Goal: Use online tool/utility

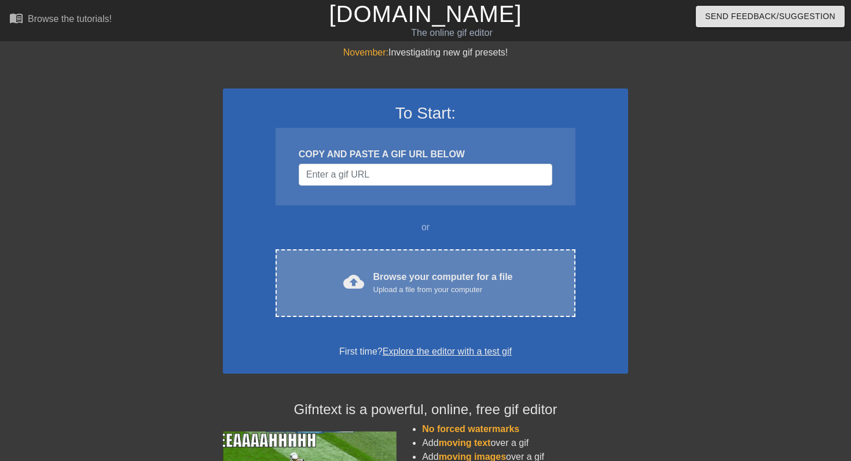
click at [435, 262] on div "cloud_upload Browse your computer for a file Upload a file from your computer C…" at bounding box center [425, 283] width 300 height 68
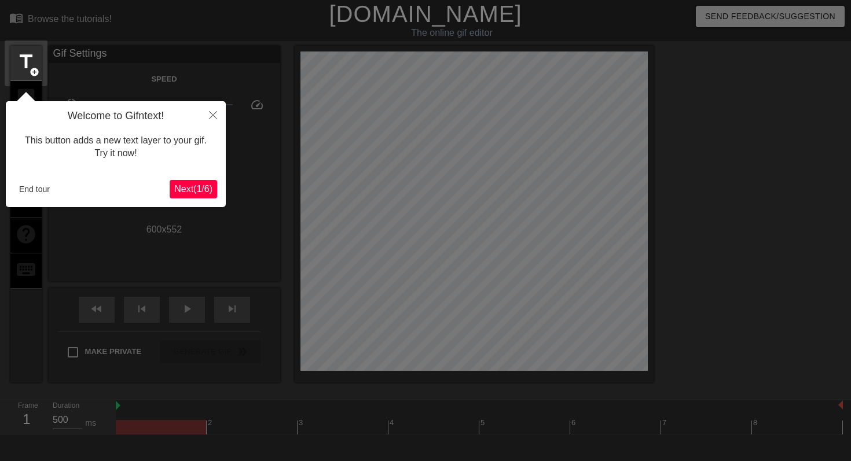
scroll to position [28, 0]
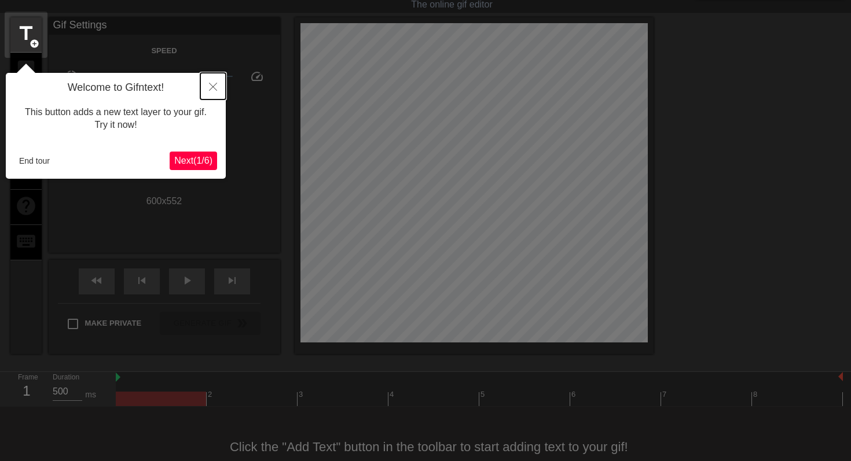
click at [215, 90] on icon "Close" at bounding box center [213, 87] width 8 height 8
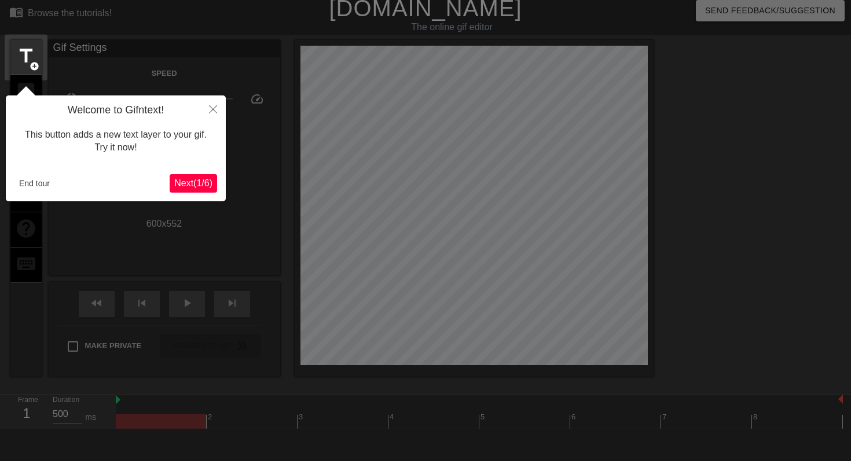
scroll to position [0, 0]
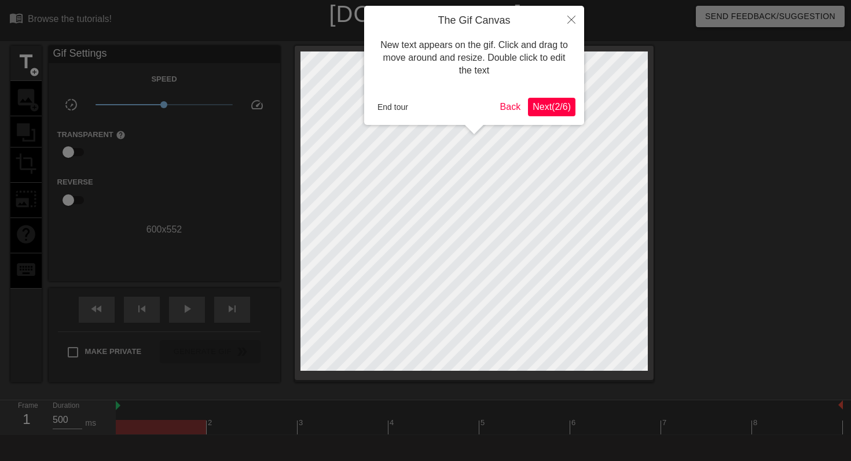
click at [545, 104] on span "Next ( 2 / 6 )" at bounding box center [551, 107] width 38 height 10
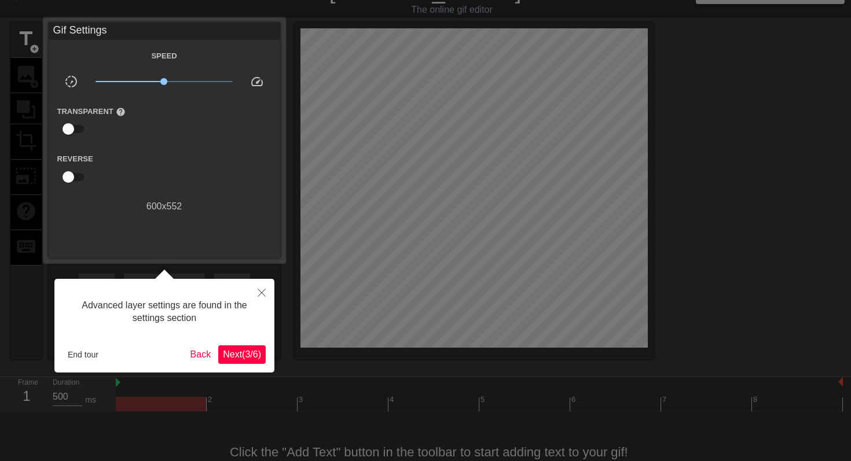
scroll to position [28, 0]
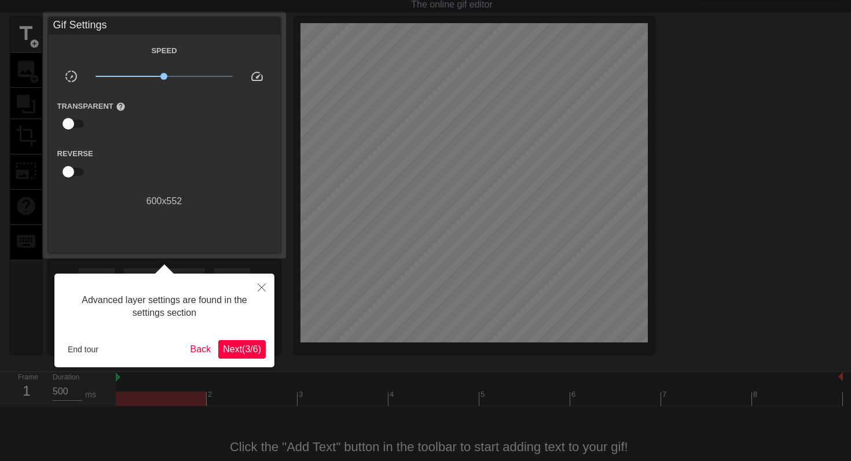
click at [245, 349] on span "Next ( 3 / 6 )" at bounding box center [242, 349] width 38 height 10
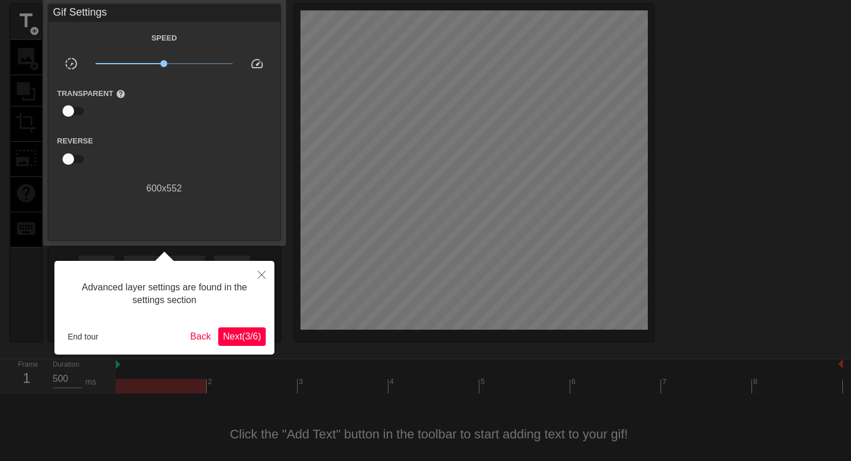
scroll to position [54, 0]
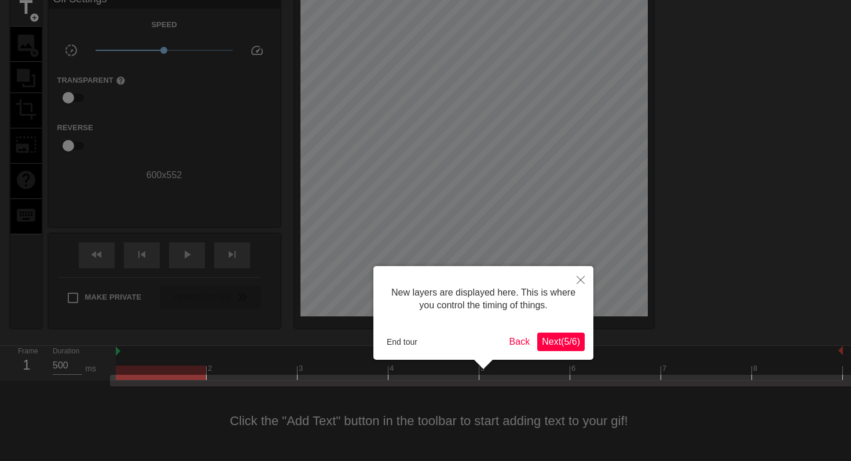
click at [547, 342] on span "Next ( 5 / 6 )" at bounding box center [561, 342] width 38 height 10
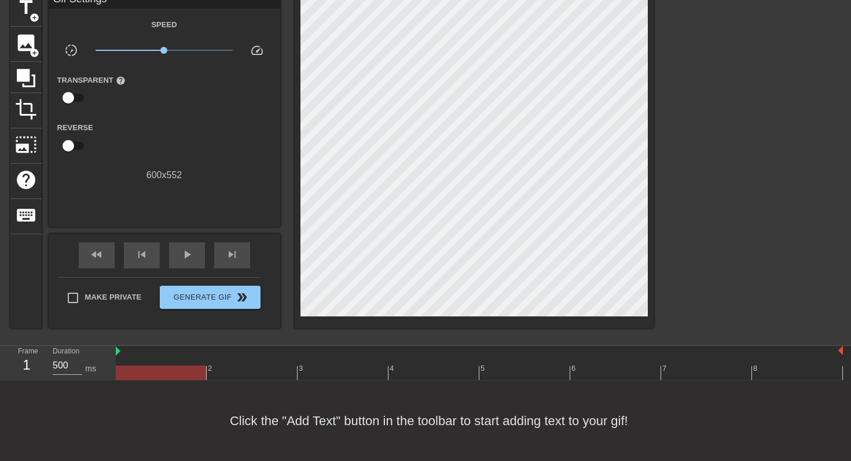
scroll to position [0, 0]
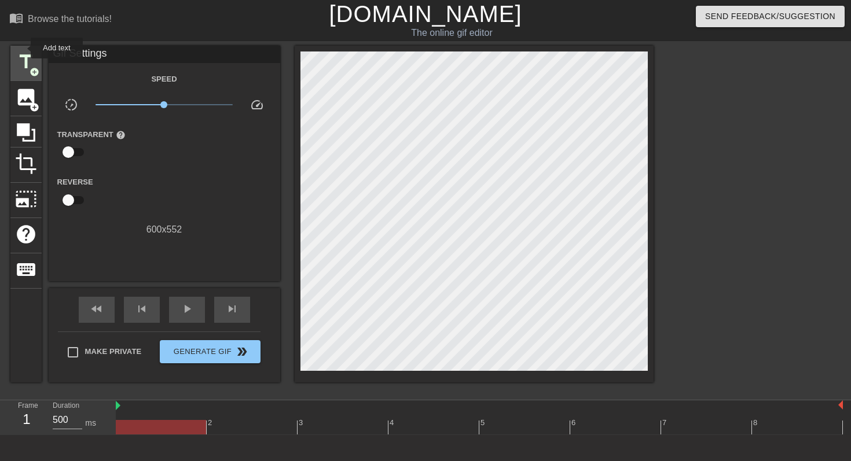
click at [23, 48] on div "title add_circle" at bounding box center [25, 63] width 31 height 35
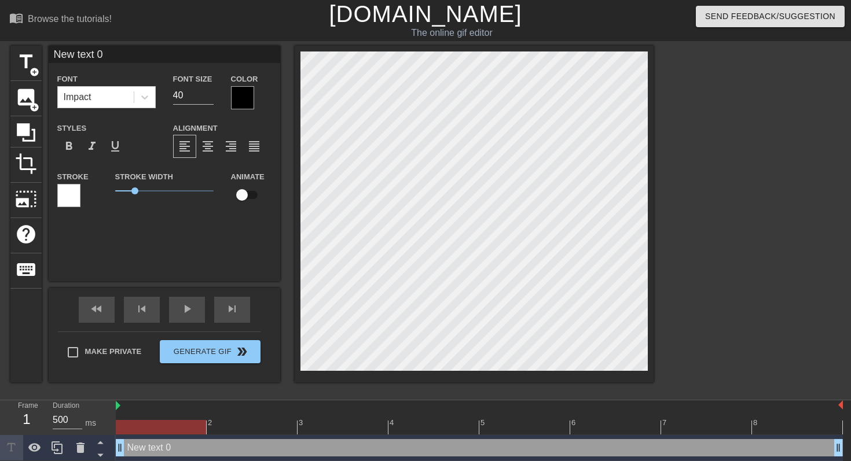
type input "ext 0"
type textarea "ext 0"
type input "ext"
type textarea "ext"
type input "ext"
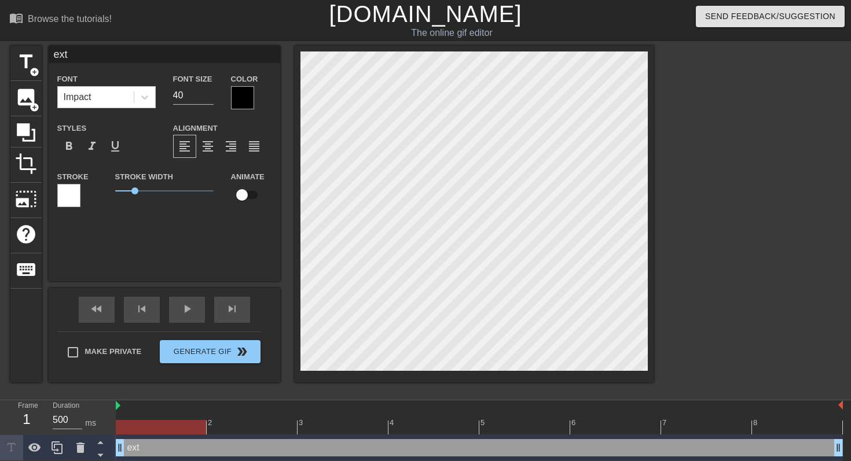
type textarea "ext"
type input "ex"
type textarea "ex"
type input "e"
type textarea "e"
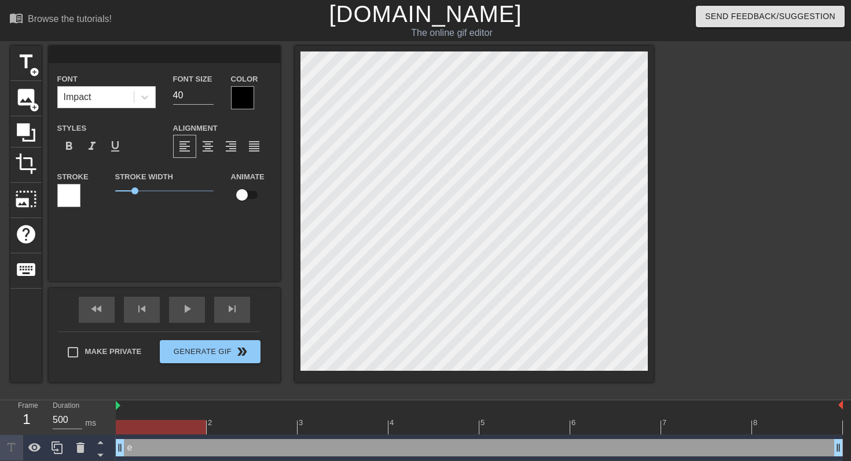
type input "B"
type textarea "B"
type input "Bu"
type textarea "Bu"
type input "But"
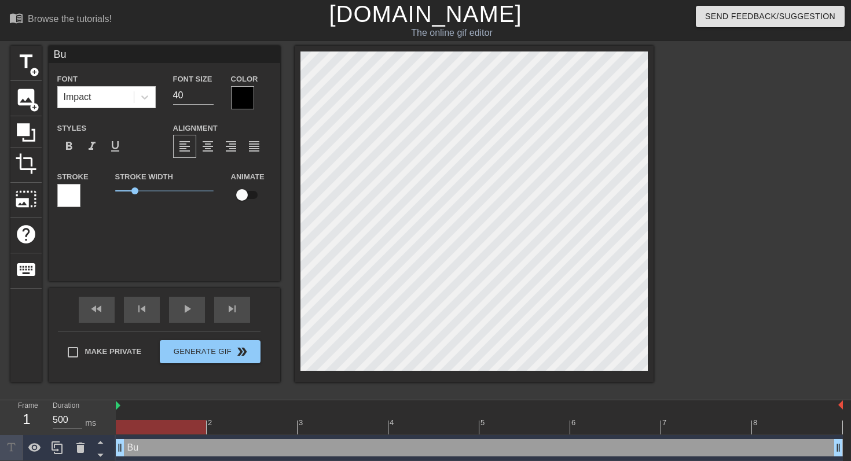
type textarea "But"
type input "But"
type textarea "But"
type input "But i"
type textarea "But i'"
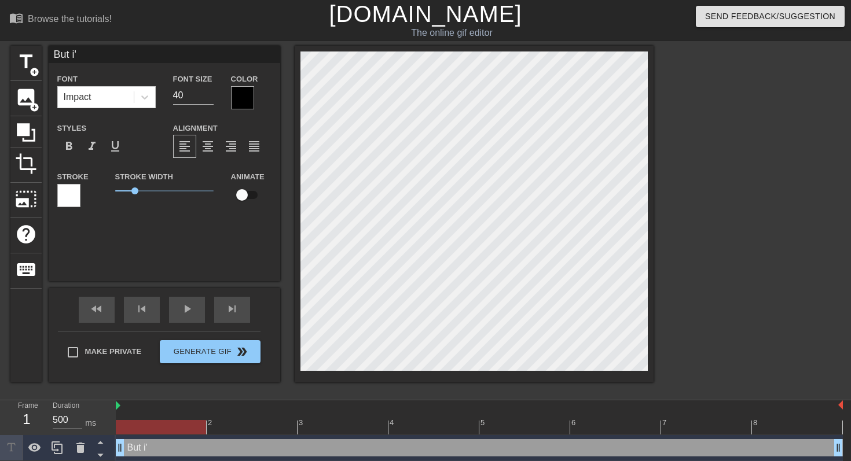
type input "But i'm"
type textarea "But i'm"
type input "But i'm"
type textarea "But i'm"
type input "But i'm s"
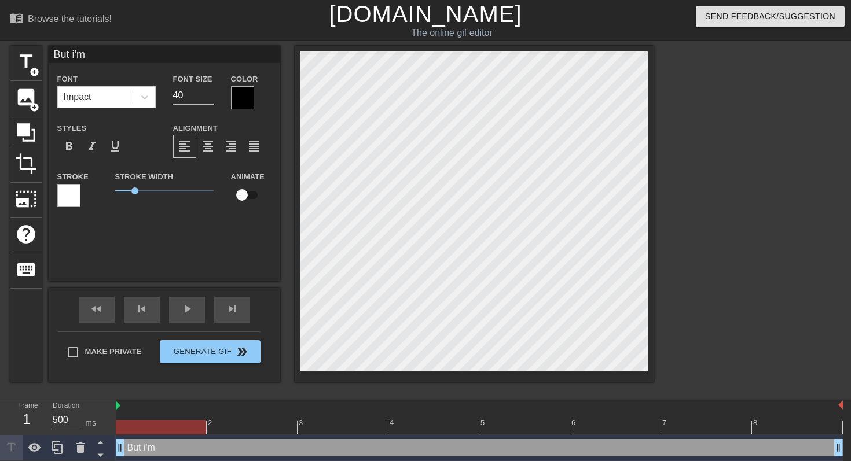
type textarea "But i'm s"
type input "But i'm so"
type textarea "But i'm so"
type input "But i'm so"
type textarea "But i'm so"
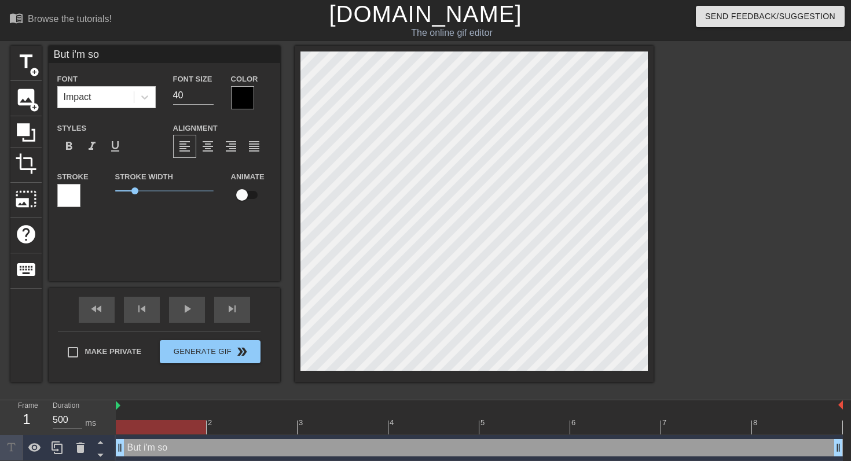
type input "But i'm so c"
type textarea "But i'm so c"
type input "But i'm so cu"
type textarea "But i'm so cu"
type input "But i'm so cut"
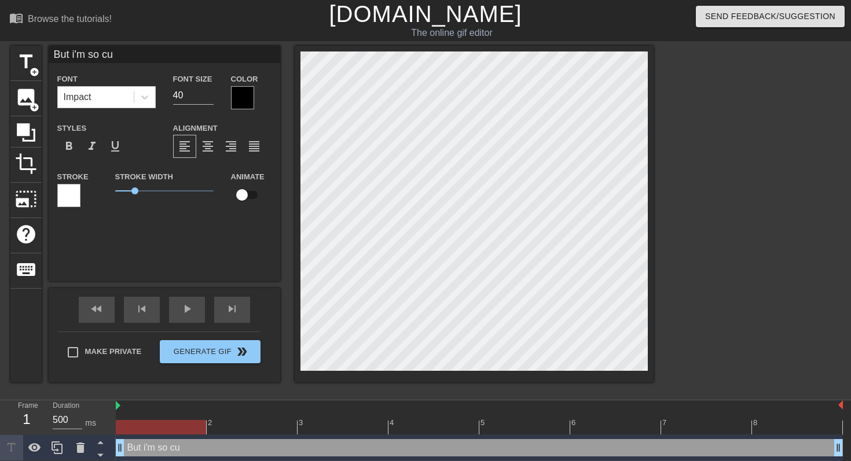
type textarea "But i'm so cut"
type input "But i'm so cute"
type textarea "But i'm so cute"
type input "But i'm so cute."
type textarea "But i'm so cute."
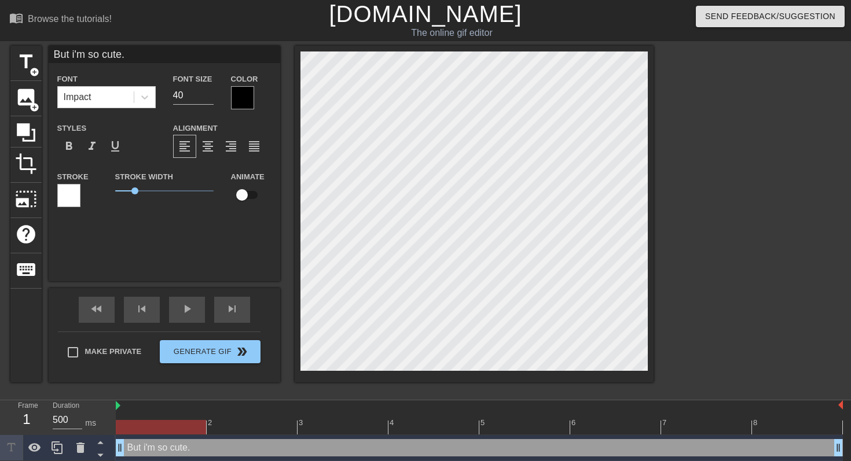
scroll to position [0, 3]
type input "But i'm so cute.."
type textarea "But i'm so cute.."
drag, startPoint x: 145, startPoint y: 190, endPoint x: 87, endPoint y: 196, distance: 58.1
click at [87, 194] on div "Stroke Stroke Width 0 Animate" at bounding box center [164, 194] width 231 height 48
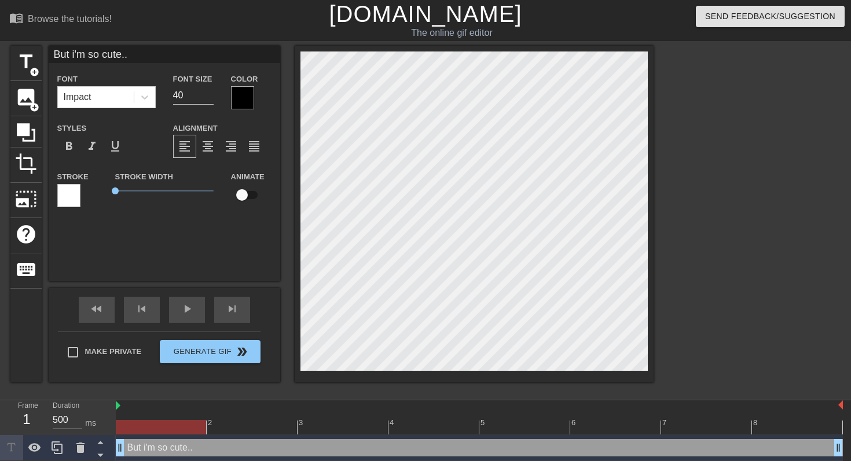
scroll to position [0, 1]
click at [665, 194] on div "title add_circle image add_circle crop photo_size_select_large help keyboard Bu…" at bounding box center [425, 219] width 851 height 347
click at [732, 134] on div at bounding box center [754, 219] width 174 height 347
click at [97, 115] on div "Font Impact Font Size 40 Color Styles format_bold format_italic format_underlin…" at bounding box center [164, 145] width 214 height 146
click at [97, 108] on div "Font Impact" at bounding box center [107, 91] width 116 height 38
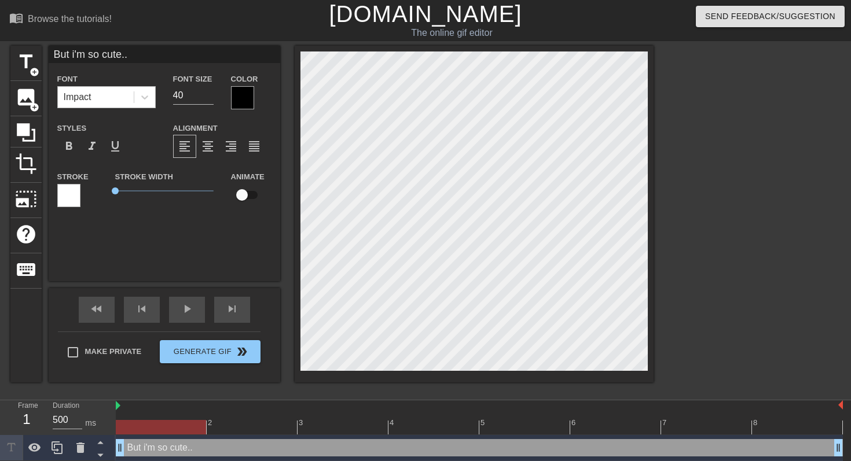
click at [122, 97] on div "Impact" at bounding box center [96, 97] width 76 height 21
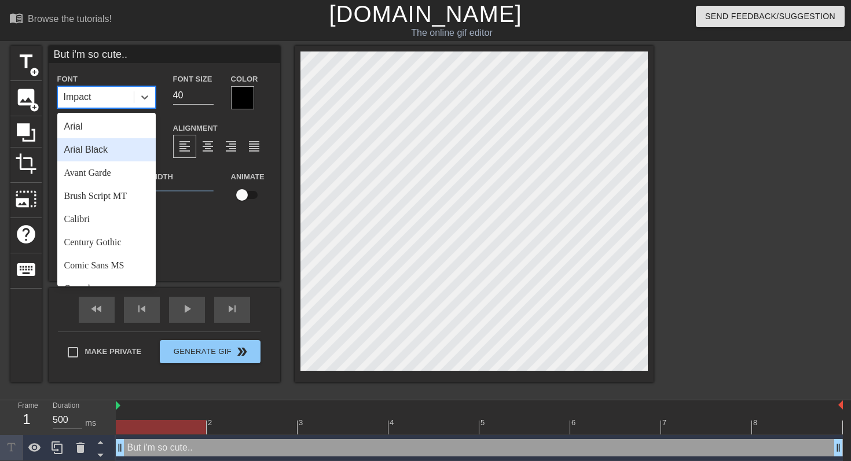
click at [92, 154] on div "Arial Black" at bounding box center [106, 149] width 98 height 23
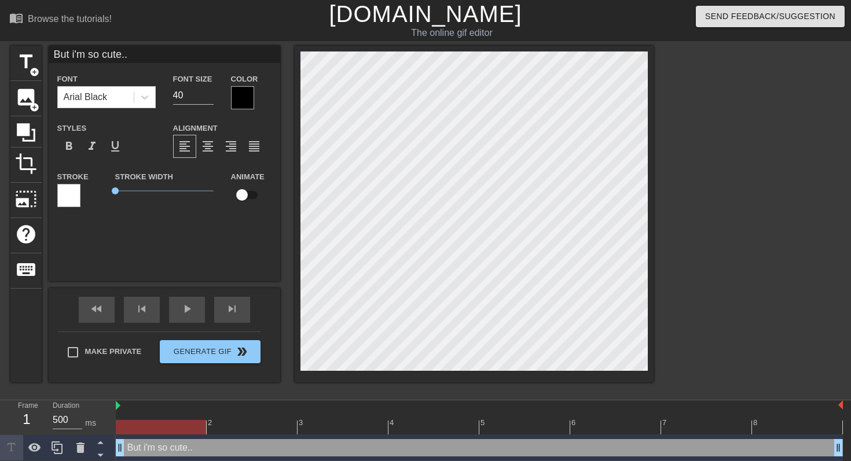
scroll to position [0, 3]
type input "But i'm so cute."
type textarea "But i'm so cute."
type input "But i'm so cute"
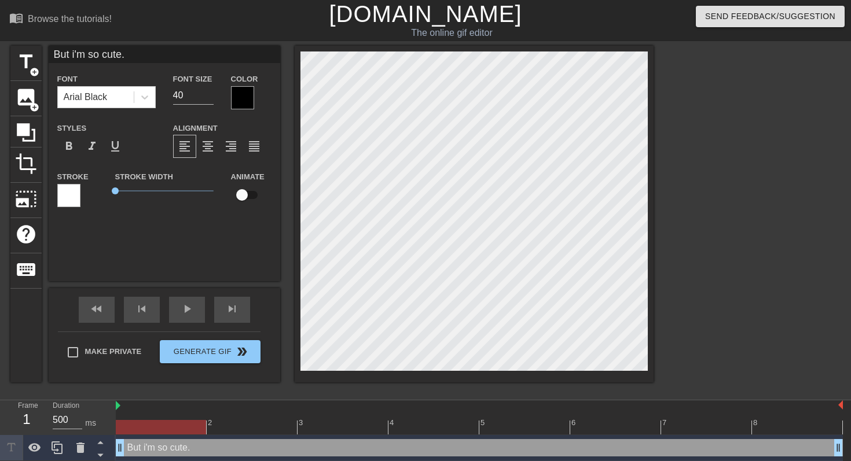
type textarea "But i'm so cute"
type input "But i'm so cute."
type textarea "But i'm so cute."
type input "But i'm so cute.."
type textarea "But i'm so cute.."
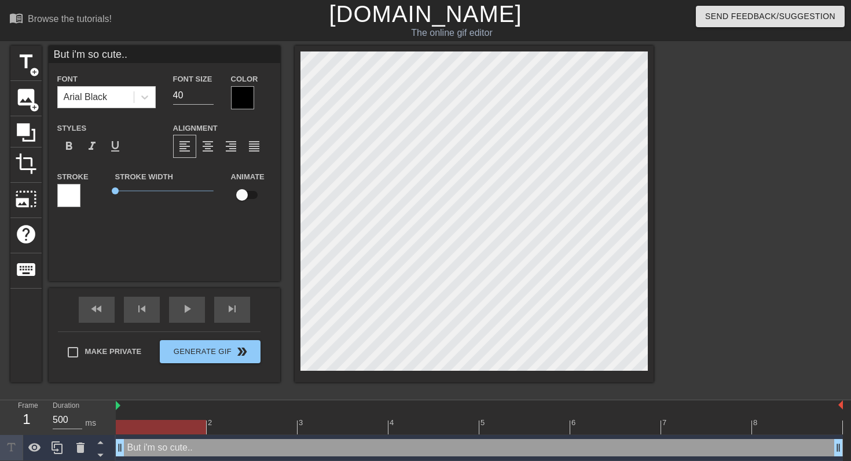
type input "But i'm so cute."
type textarea "But i'm so cute."
type input "But i'm so cute"
type textarea "But i'm so cute"
click at [686, 136] on div at bounding box center [754, 219] width 174 height 347
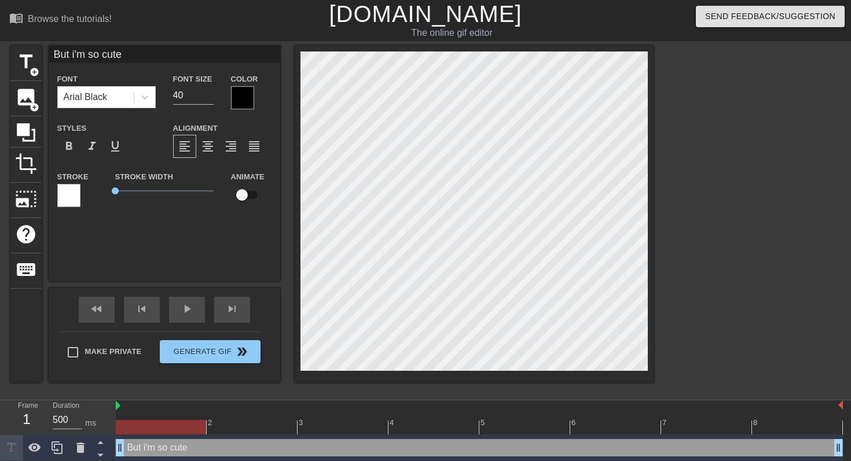
click at [701, 119] on div at bounding box center [754, 219] width 174 height 347
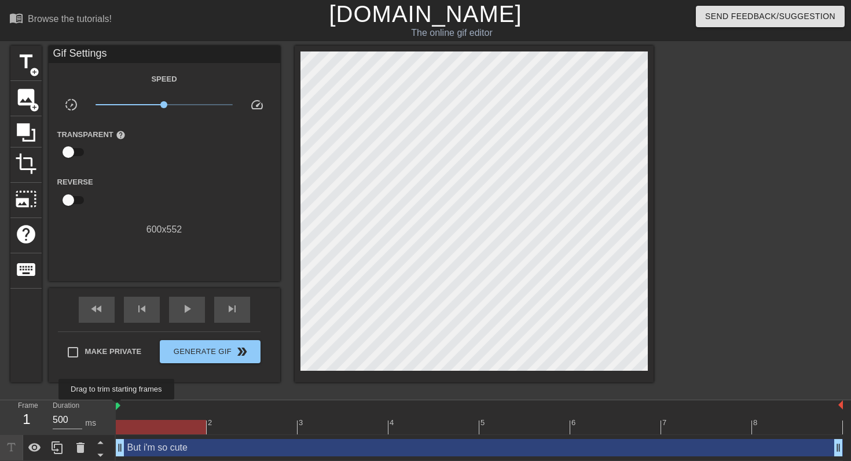
click at [120, 408] on div at bounding box center [479, 406] width 727 height 12
click at [197, 425] on div at bounding box center [161, 427] width 90 height 14
click at [207, 429] on div at bounding box center [479, 427] width 727 height 14
click at [179, 427] on div at bounding box center [479, 427] width 727 height 14
type input "70"
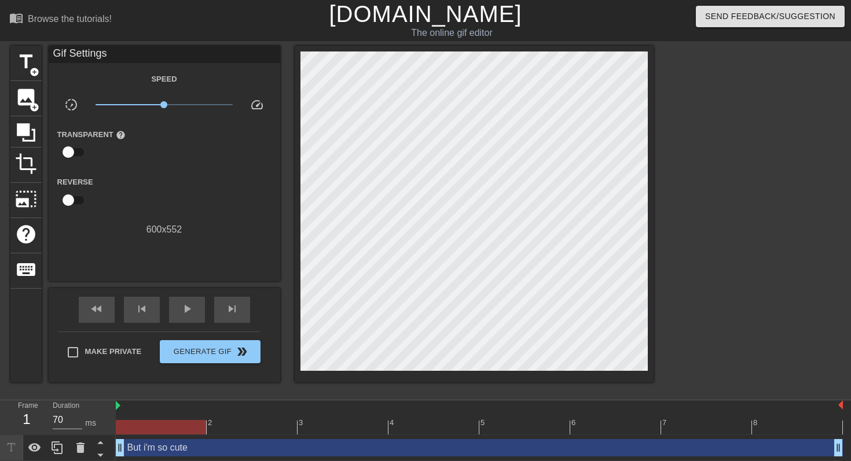
click at [221, 426] on div at bounding box center [479, 427] width 727 height 14
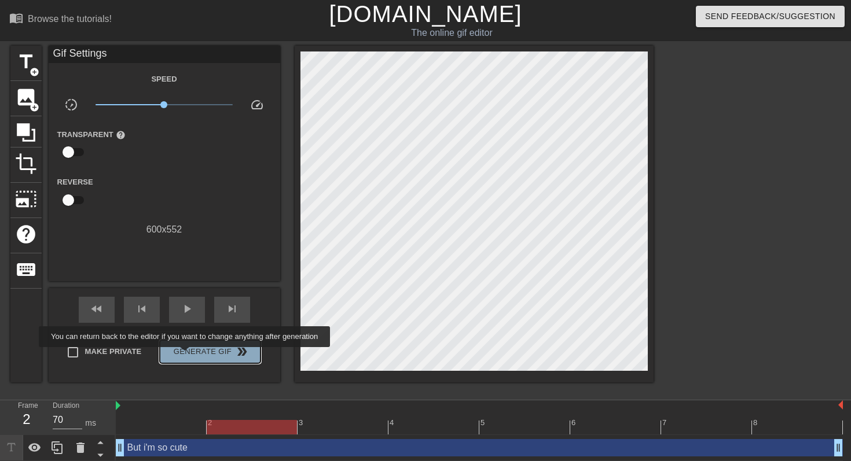
click at [192, 355] on span "Generate Gif double_arrow" at bounding box center [209, 352] width 91 height 14
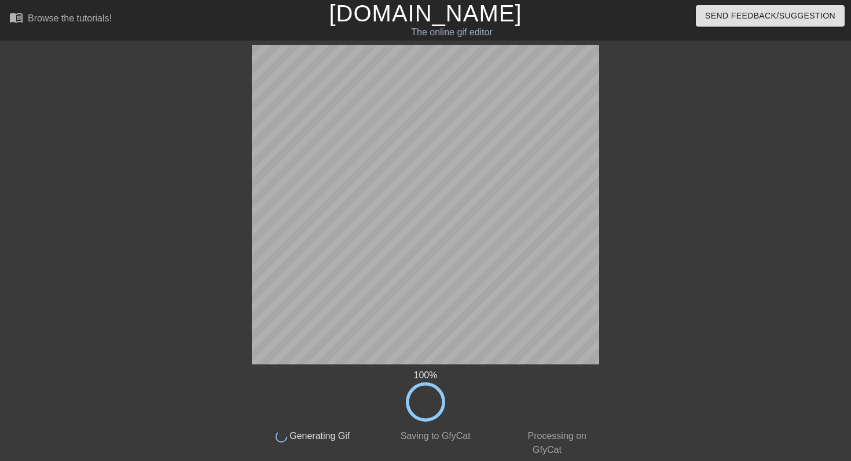
scroll to position [0, 0]
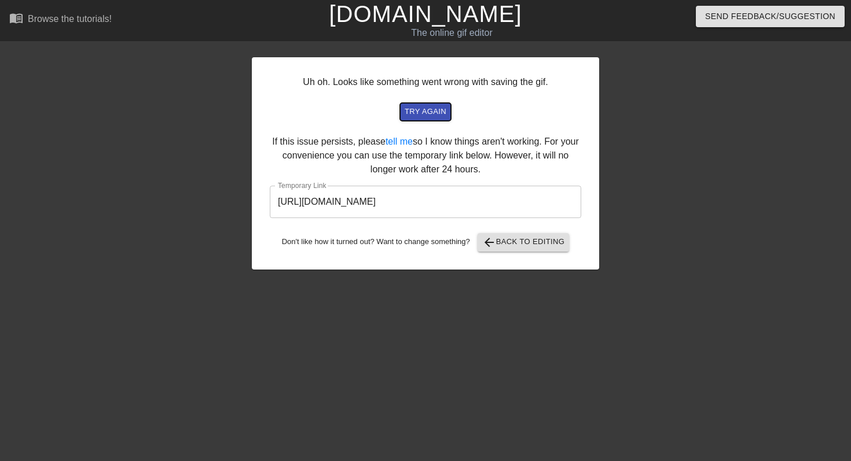
click at [439, 109] on span "try again" at bounding box center [426, 111] width 42 height 13
click at [502, 200] on input "https://www.gifntext.com/temp_generations/hI4u8Qax.gif" at bounding box center [425, 202] width 311 height 32
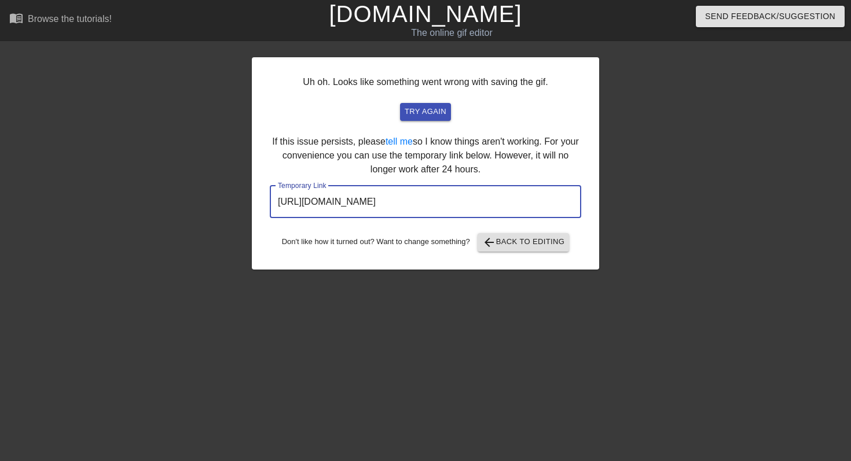
drag, startPoint x: 519, startPoint y: 199, endPoint x: 261, endPoint y: 181, distance: 258.7
click at [260, 181] on div "Uh oh. Looks like something went wrong with saving the gif. try again If this i…" at bounding box center [425, 163] width 347 height 212
click at [179, 188] on div at bounding box center [151, 219] width 174 height 347
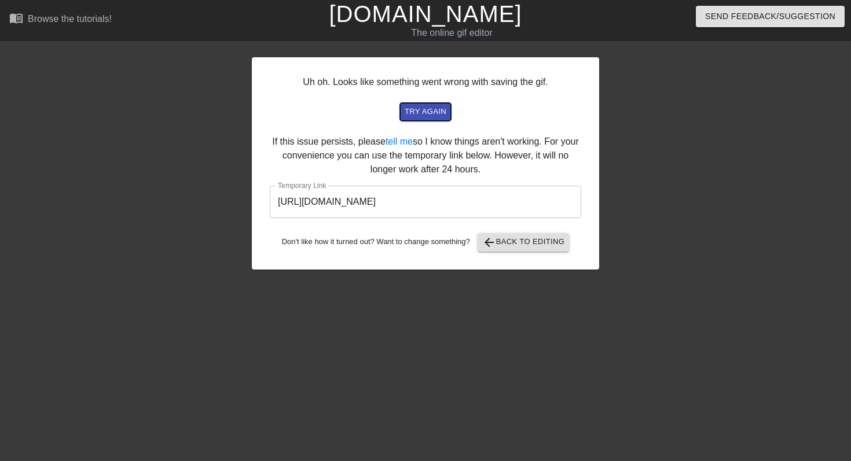
click at [416, 115] on span "try again" at bounding box center [426, 111] width 42 height 13
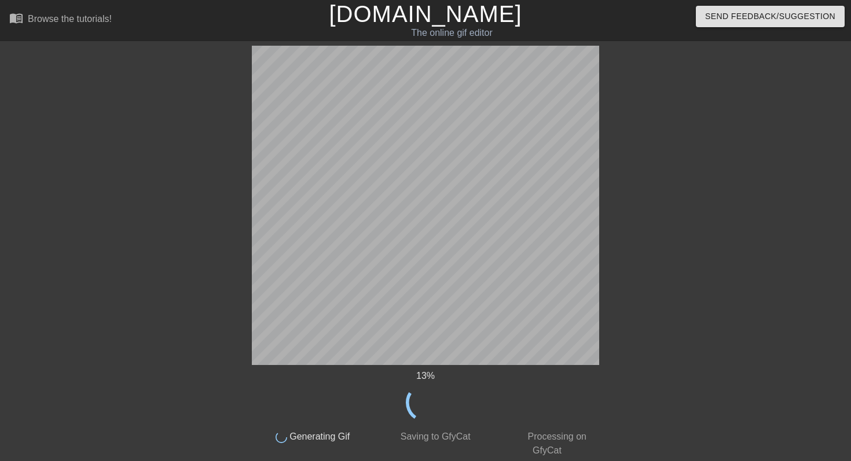
click at [447, 31] on div "The online gif editor" at bounding box center [451, 33] width 325 height 14
click at [431, 20] on link "[DOMAIN_NAME]" at bounding box center [425, 13] width 193 height 25
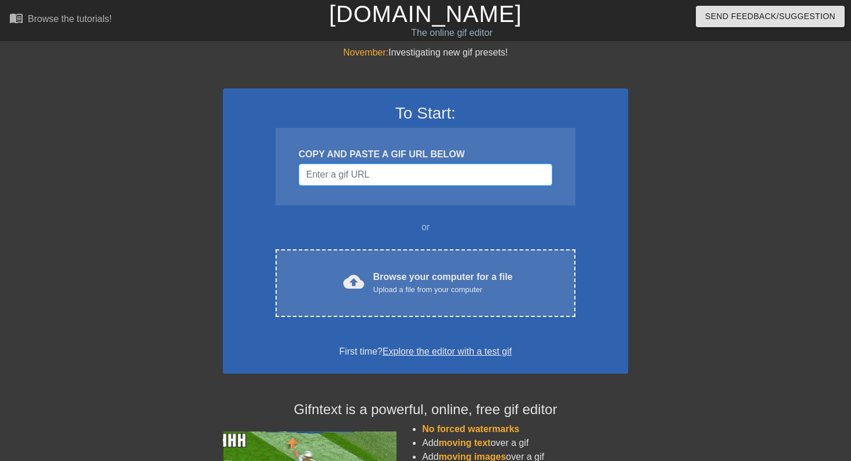
click at [367, 174] on input "Username" at bounding box center [425, 175] width 253 height 22
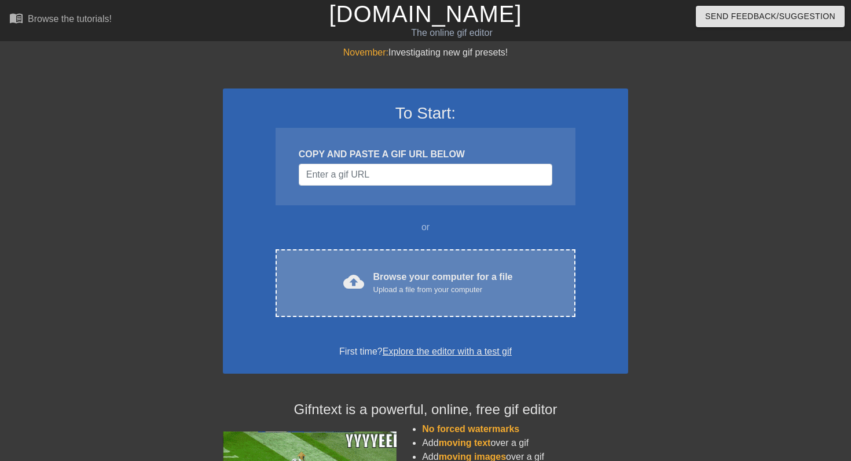
click at [417, 293] on div "Upload a file from your computer" at bounding box center [442, 290] width 139 height 12
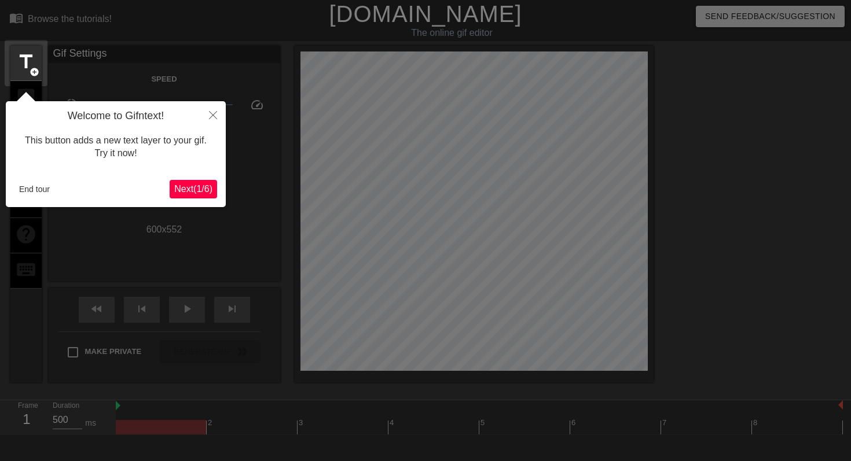
scroll to position [28, 0]
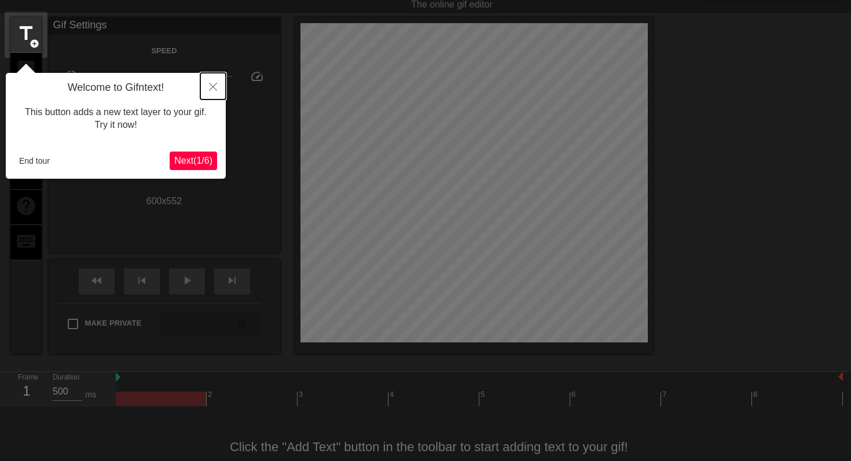
click at [211, 94] on button "Close" at bounding box center [212, 86] width 25 height 27
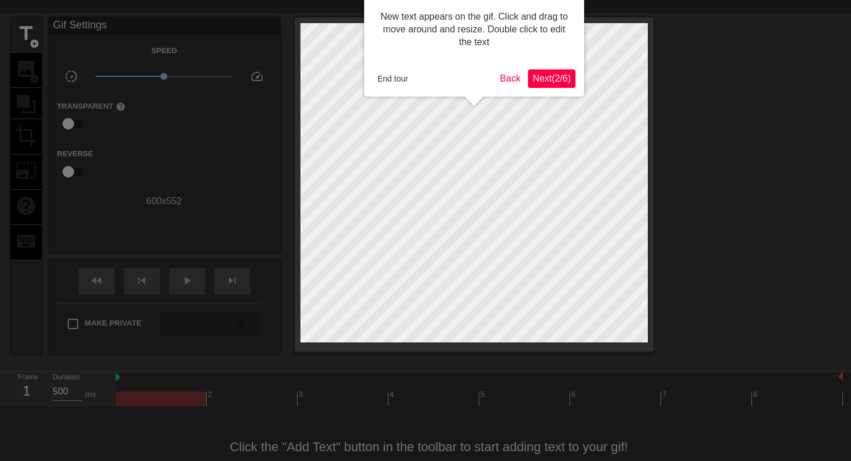
scroll to position [0, 0]
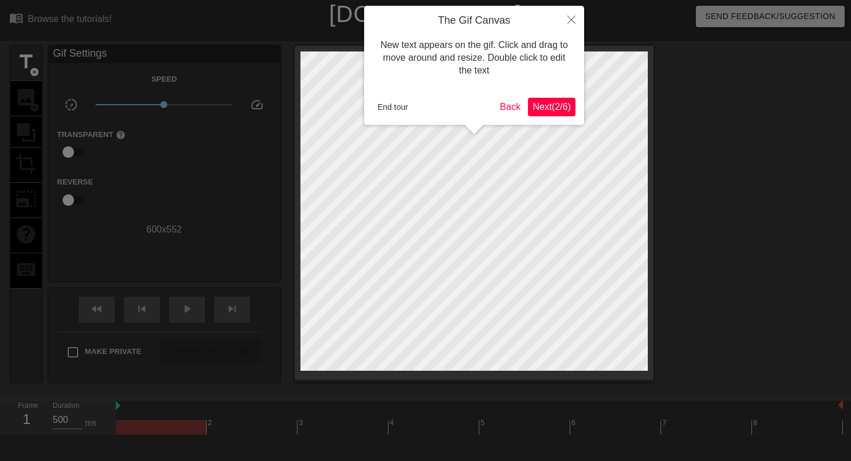
click at [215, 193] on div at bounding box center [425, 258] width 851 height 516
click at [391, 109] on button "End tour" at bounding box center [393, 106] width 40 height 17
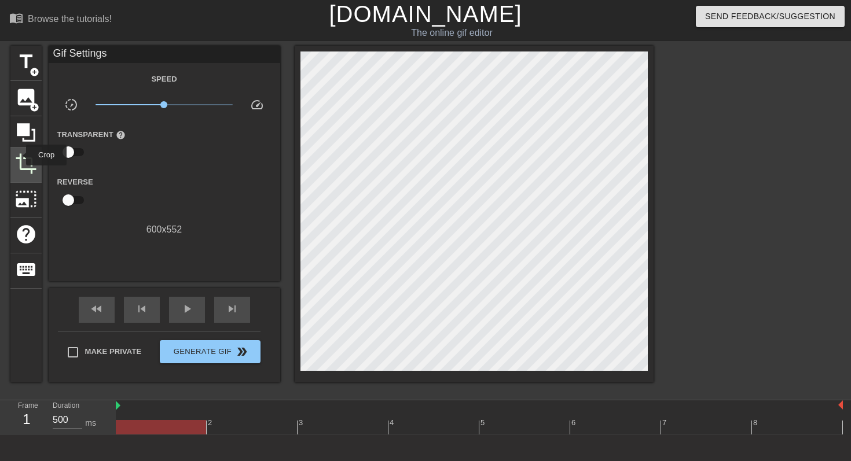
click at [19, 155] on span "crop" at bounding box center [26, 164] width 22 height 22
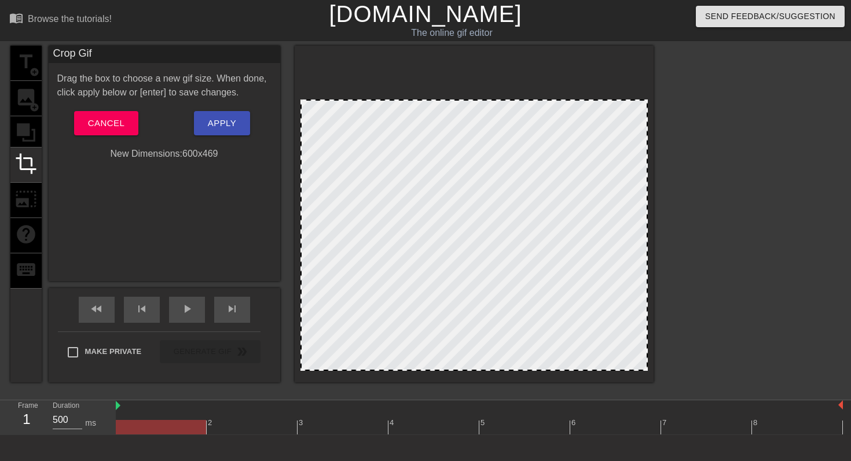
drag, startPoint x: 471, startPoint y: 55, endPoint x: 473, endPoint y: 106, distance: 51.0
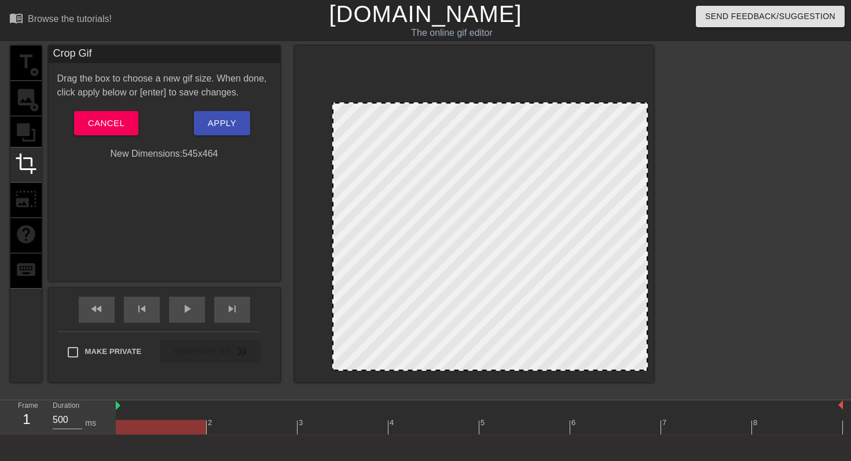
drag, startPoint x: 302, startPoint y: 235, endPoint x: 334, endPoint y: 248, distance: 34.3
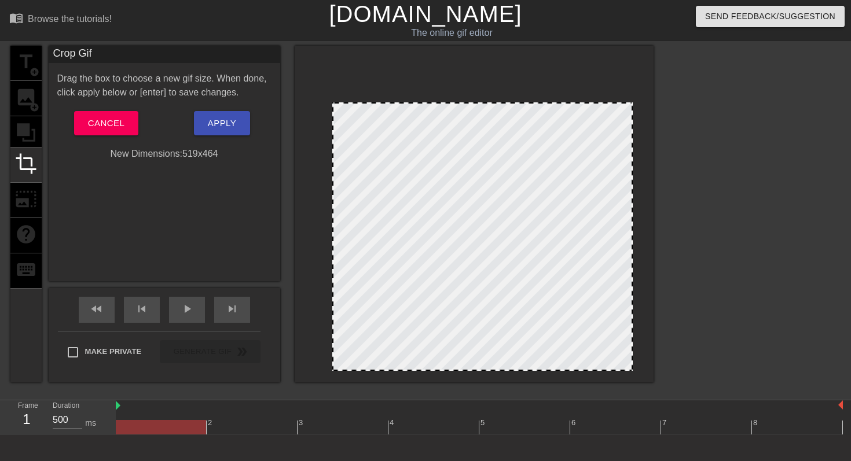
drag, startPoint x: 646, startPoint y: 229, endPoint x: 631, endPoint y: 234, distance: 15.9
click at [237, 123] on button "Apply" at bounding box center [222, 123] width 56 height 24
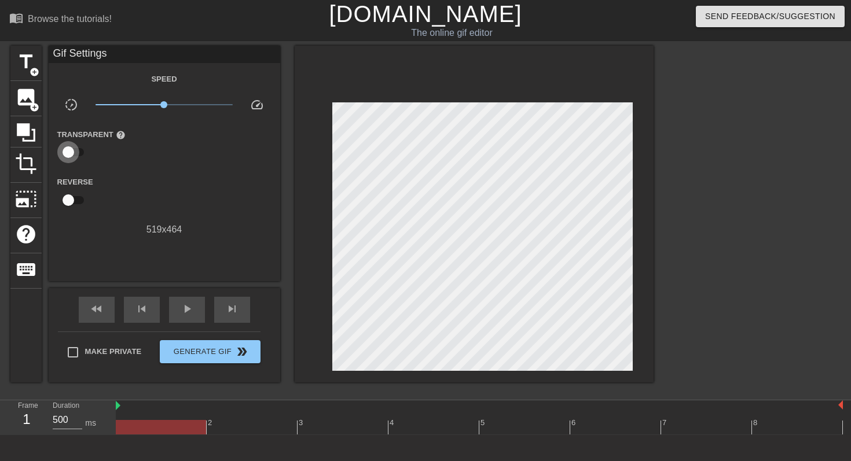
click at [80, 147] on input "checkbox" at bounding box center [68, 152] width 66 height 22
click at [80, 147] on input "checkbox" at bounding box center [79, 152] width 66 height 22
checkbox input "false"
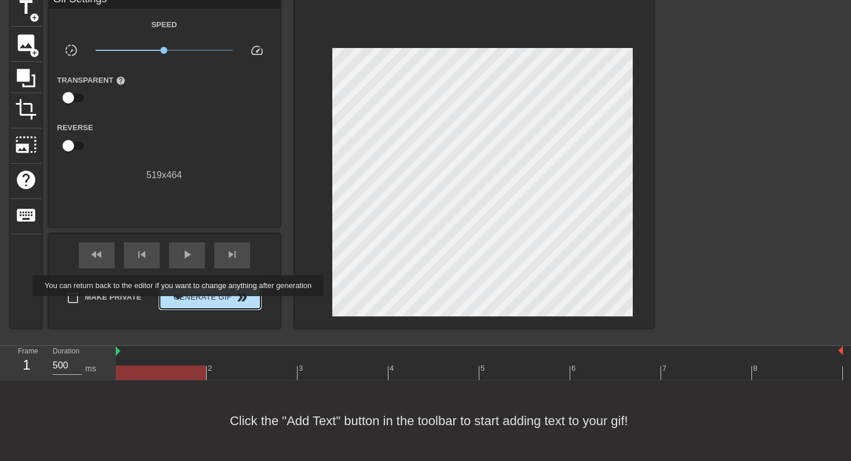
click at [186, 304] on button "Generate Gif double_arrow" at bounding box center [210, 297] width 100 height 23
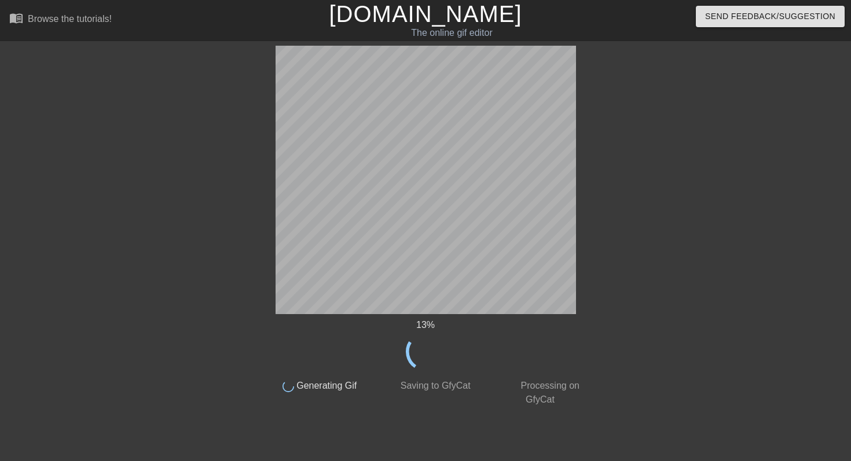
scroll to position [0, 0]
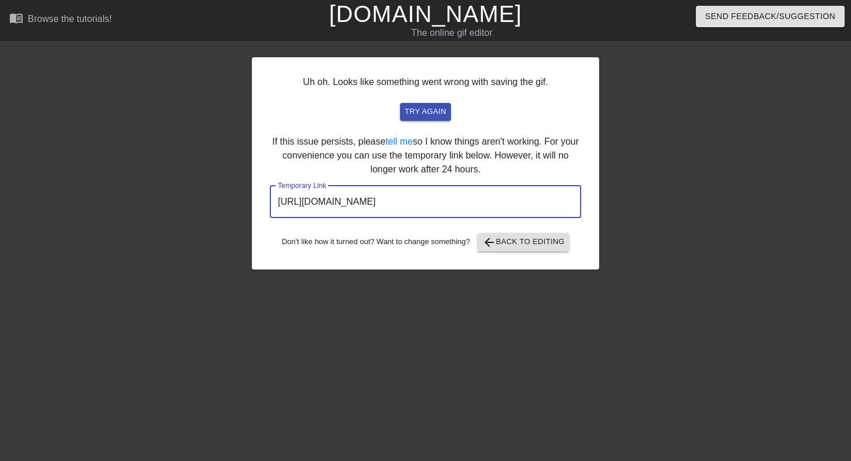
drag, startPoint x: 514, startPoint y: 204, endPoint x: 86, endPoint y: 194, distance: 427.8
click at [86, 194] on div "Uh oh. Looks like something went wrong with saving the gif. try again If this i…" at bounding box center [425, 219] width 851 height 347
click at [423, 120] on button "try again" at bounding box center [425, 112] width 51 height 18
